Goal: Navigation & Orientation: Find specific page/section

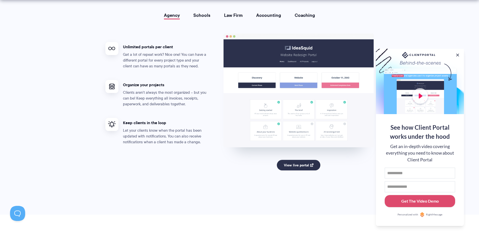
scroll to position [1007, 0]
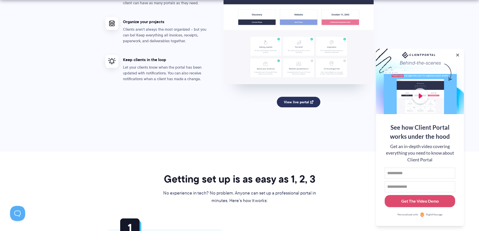
click at [303, 101] on link "View live portal" at bounding box center [299, 102] width 44 height 11
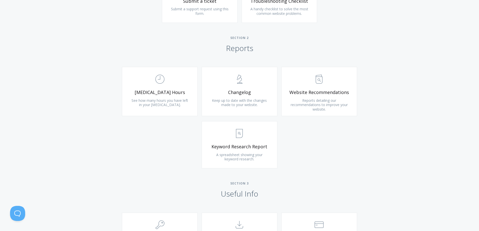
scroll to position [302, 0]
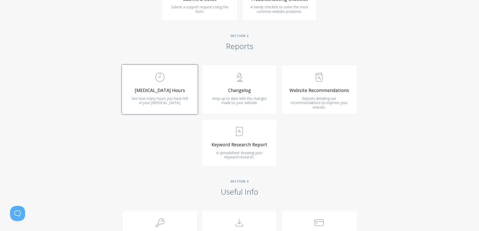
click at [189, 97] on link ".st0{fill:none;stroke:#000000;stroke-width:2;stroke-miterlimit:10;} Untitled-18…" at bounding box center [160, 89] width 76 height 49
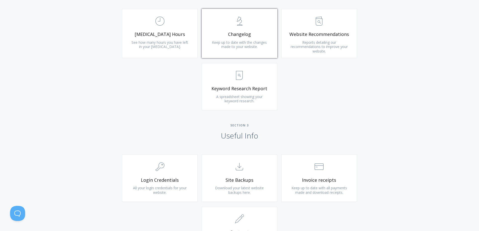
scroll to position [327, 0]
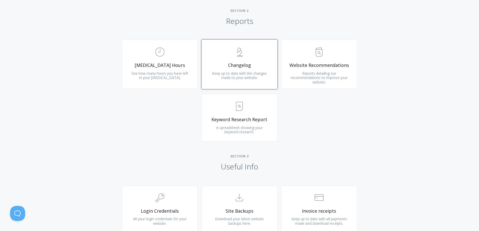
click at [249, 72] on span "Keep up to date with the changes made to your website." at bounding box center [239, 75] width 55 height 9
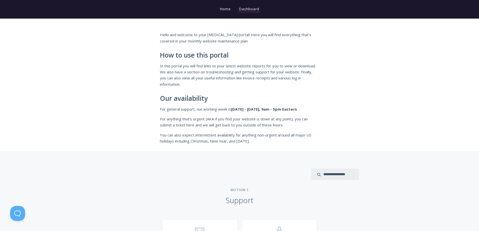
scroll to position [0, 0]
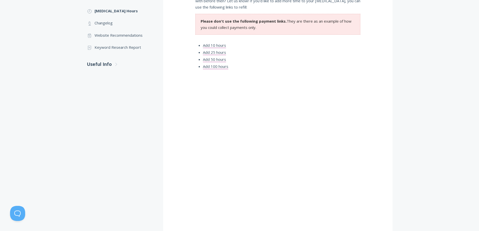
scroll to position [126, 0]
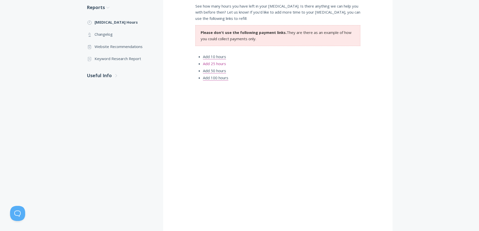
click at [211, 65] on link "Add 25 hours" at bounding box center [214, 63] width 23 height 5
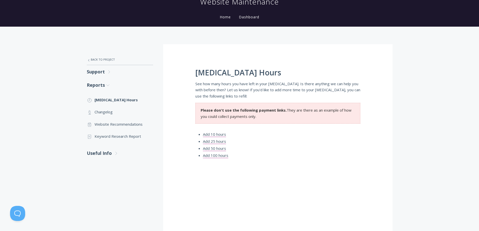
scroll to position [50, 0]
